Goal: Information Seeking & Learning: Compare options

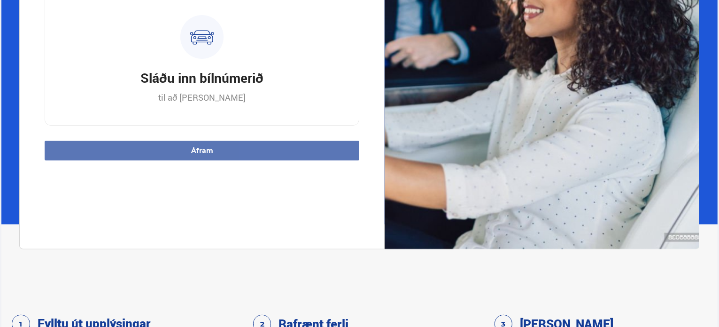
scroll to position [301, 0]
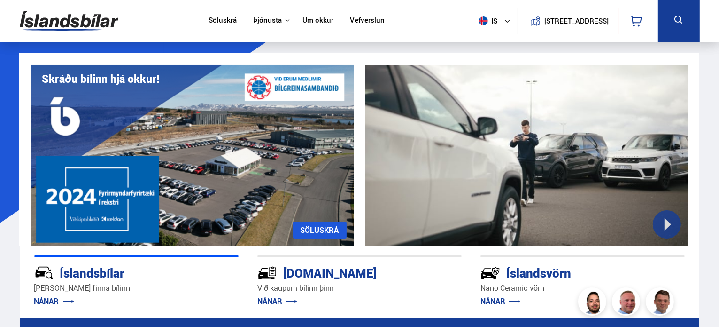
click at [217, 20] on link "Söluskrá" at bounding box center [223, 21] width 28 height 10
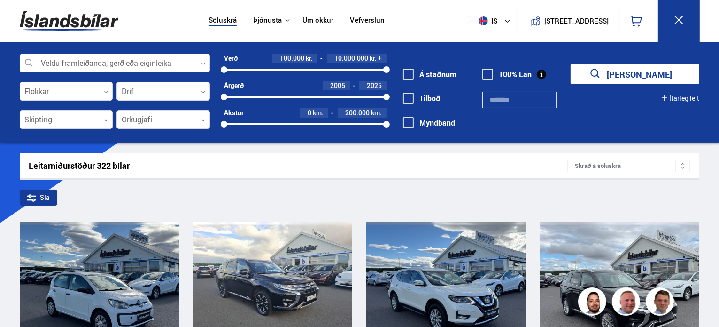
drag, startPoint x: 383, startPoint y: 68, endPoint x: 307, endPoint y: 68, distance: 76.1
click at [307, 68] on div "100000 10000000" at bounding box center [305, 69] width 163 height 8
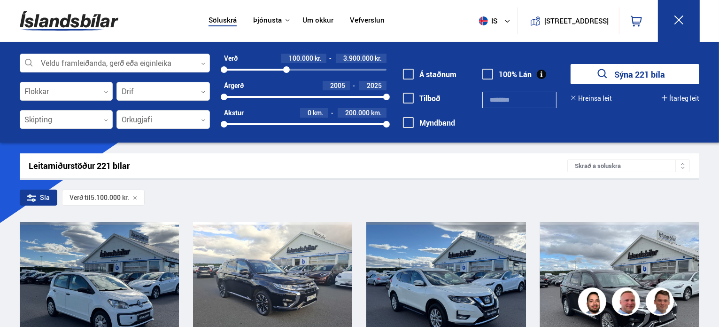
drag, startPoint x: 306, startPoint y: 69, endPoint x: 287, endPoint y: 70, distance: 19.8
click at [287, 70] on div at bounding box center [286, 69] width 7 height 7
drag, startPoint x: 224, startPoint y: 96, endPoint x: 346, endPoint y: 98, distance: 122.2
click at [346, 98] on div at bounding box center [346, 96] width 7 height 7
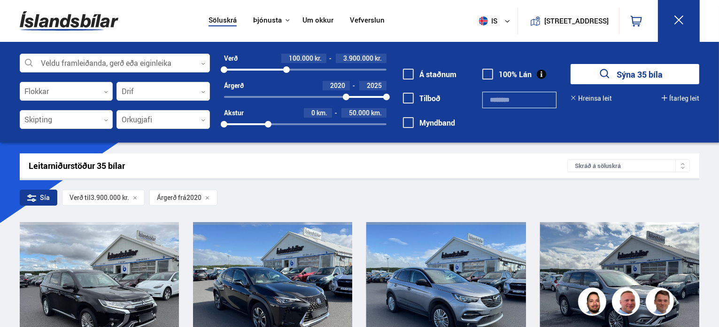
drag, startPoint x: 389, startPoint y: 125, endPoint x: 268, endPoint y: 118, distance: 121.4
click at [268, 118] on div "Akstur 0 km. 50.000 km. 0 54314" at bounding box center [305, 118] width 163 height 20
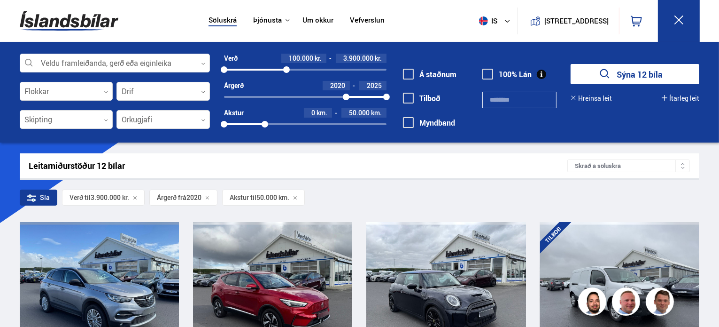
click at [427, 197] on div "Sía Verð til 3.900.000 kr. Árgerð frá 2020 Akstur til 50.000 km." at bounding box center [360, 199] width 680 height 20
